Goal: Task Accomplishment & Management: Use online tool/utility

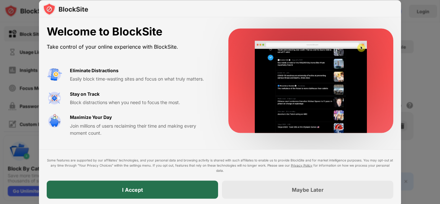
click at [121, 191] on div "I Accept" at bounding box center [132, 189] width 171 height 18
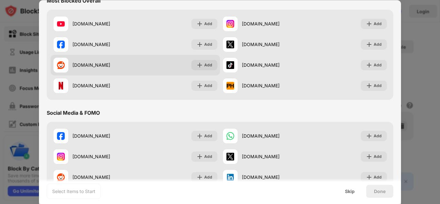
scroll to position [84, 0]
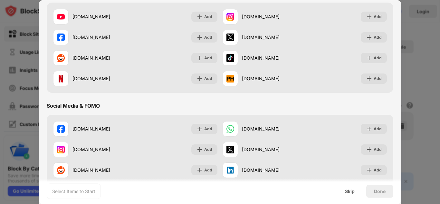
click at [167, 102] on div "Social Media & FOMO" at bounding box center [220, 106] width 347 height 18
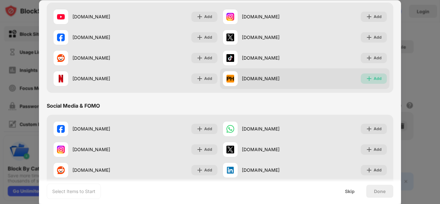
click at [372, 74] on div "Add" at bounding box center [374, 78] width 26 height 10
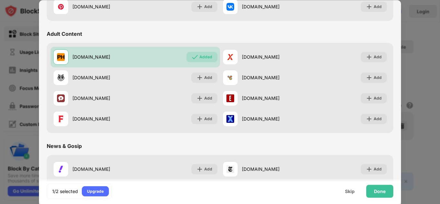
scroll to position [268, 0]
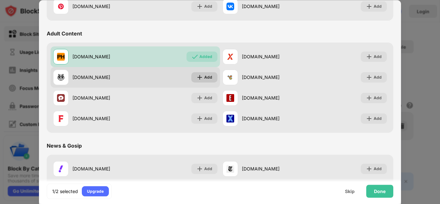
click at [206, 78] on div "Add" at bounding box center [208, 77] width 8 height 6
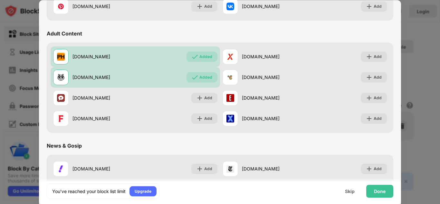
scroll to position [289, 0]
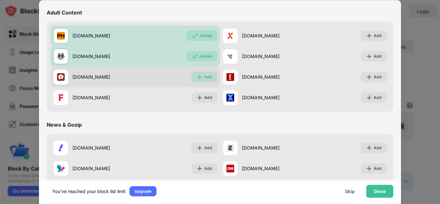
click at [200, 80] on img at bounding box center [200, 77] width 6 height 6
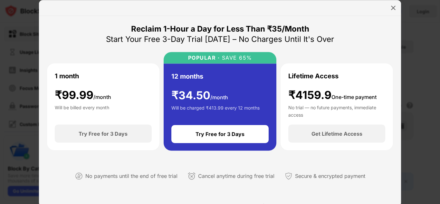
click at [399, 4] on div at bounding box center [220, 8] width 362 height 16
click at [396, 6] on img at bounding box center [393, 8] width 6 height 6
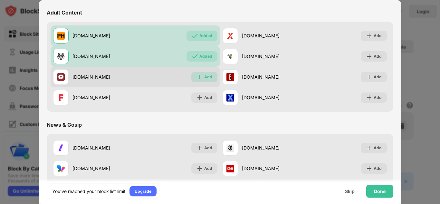
click at [206, 75] on div "Add" at bounding box center [208, 77] width 8 height 6
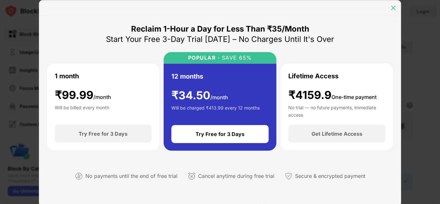
click at [391, 7] on img at bounding box center [393, 8] width 6 height 6
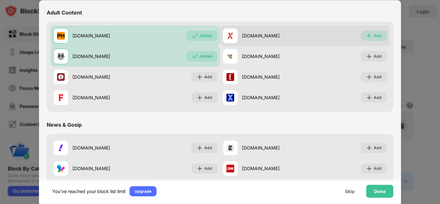
click at [375, 38] on div "Add" at bounding box center [378, 36] width 8 height 6
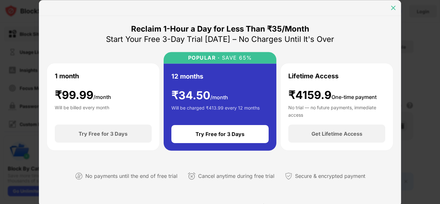
click at [395, 10] on img at bounding box center [393, 8] width 6 height 6
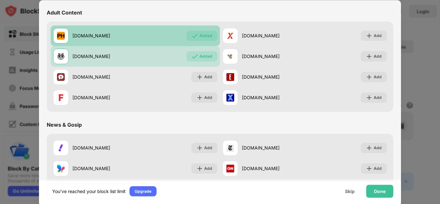
click at [199, 39] on div "Added" at bounding box center [202, 36] width 31 height 10
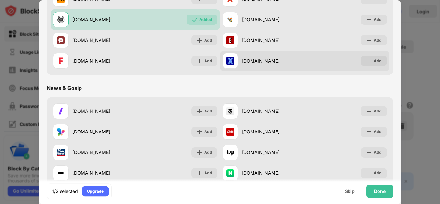
scroll to position [326, 0]
click at [374, 58] on div "Add" at bounding box center [378, 60] width 8 height 6
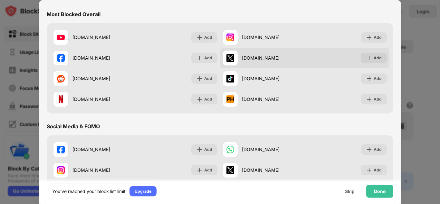
scroll to position [0, 0]
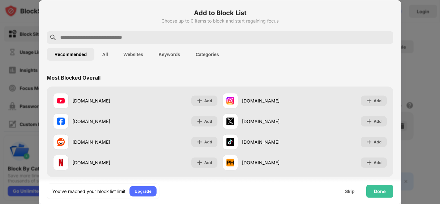
click at [228, 37] on input "text" at bounding box center [225, 38] width 331 height 8
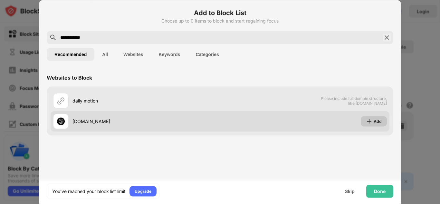
type input "**********"
click at [378, 120] on div "Add" at bounding box center [378, 121] width 8 height 6
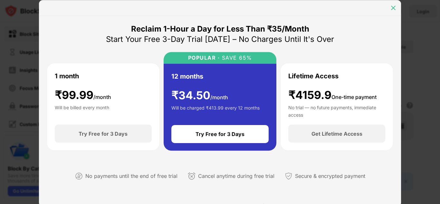
click at [393, 3] on div at bounding box center [393, 8] width 10 height 10
